Goal: Find specific page/section

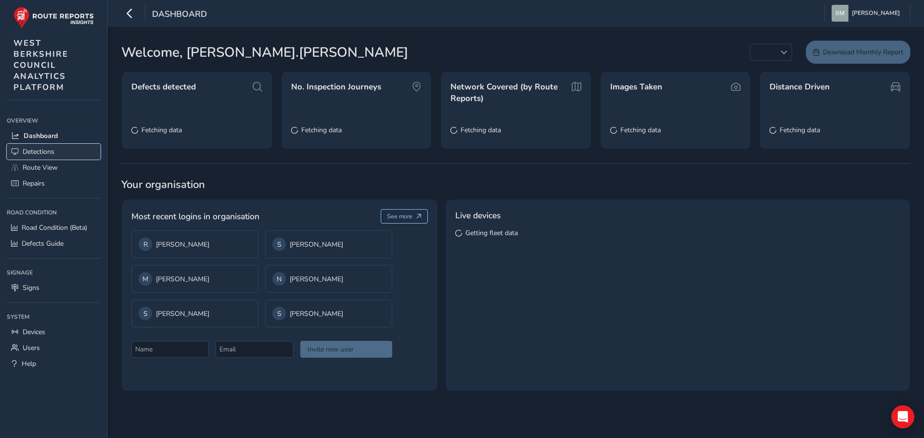
click at [47, 153] on span "Detections" at bounding box center [39, 151] width 32 height 9
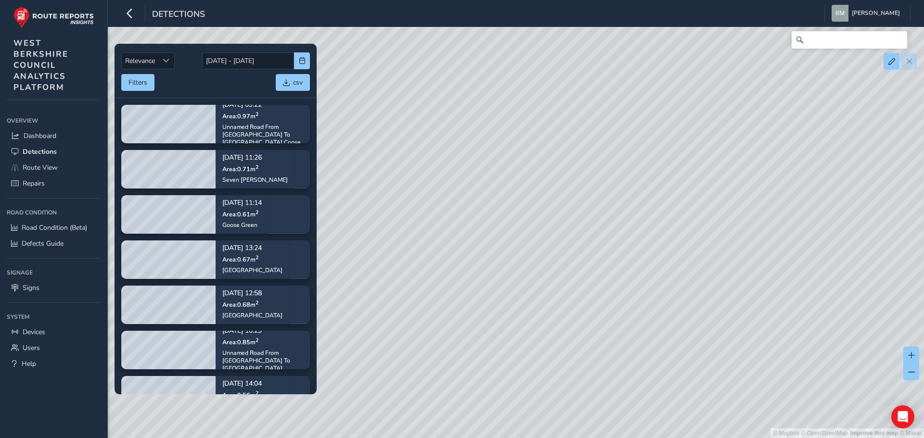
drag, startPoint x: 451, startPoint y: 344, endPoint x: 507, endPoint y: 292, distance: 75.9
click at [507, 292] on div "© Mapbox © OpenStreetMap Improve this map © Maxar" at bounding box center [462, 219] width 924 height 438
click at [132, 88] on button "Filters" at bounding box center [137, 82] width 33 height 17
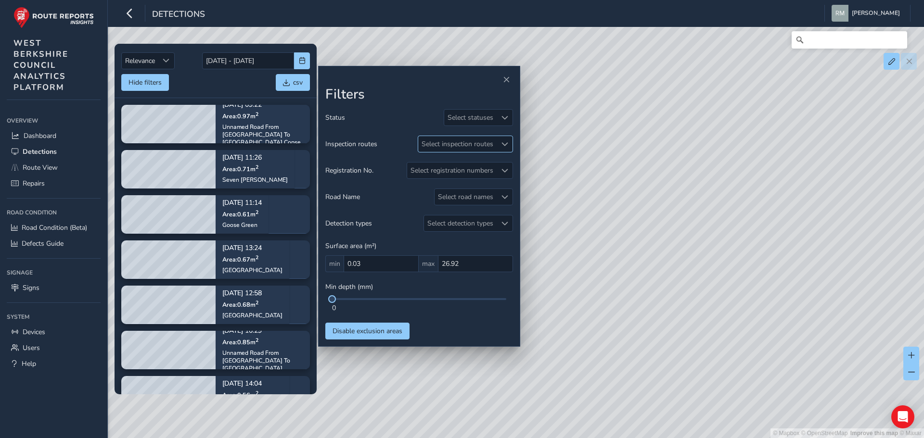
click at [458, 145] on div "Select inspection routes" at bounding box center [457, 144] width 78 height 16
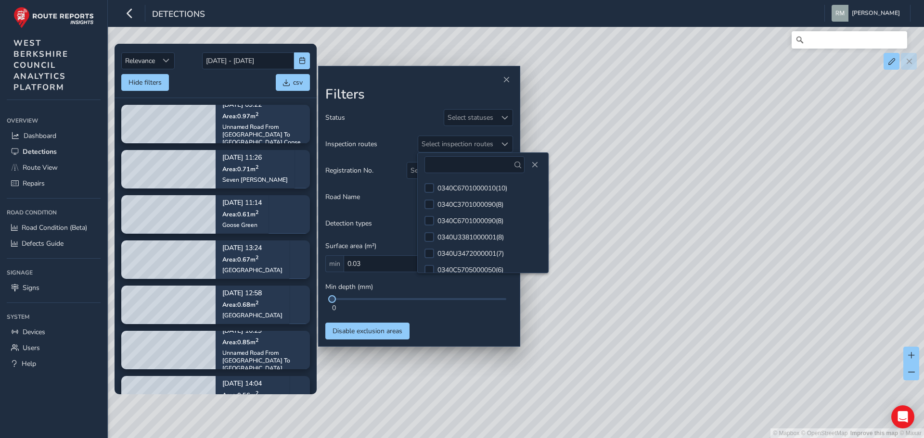
click at [396, 80] on div at bounding box center [419, 79] width 188 height 13
